Goal: Unclear: Unclear

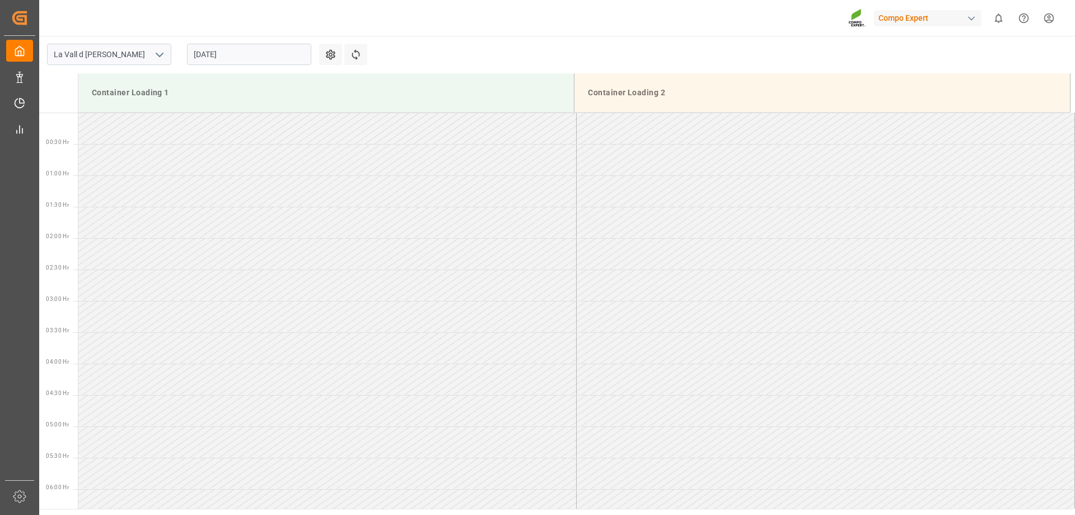
scroll to position [871, 0]
